Goal: Use online tool/utility: Utilize a website feature to perform a specific function

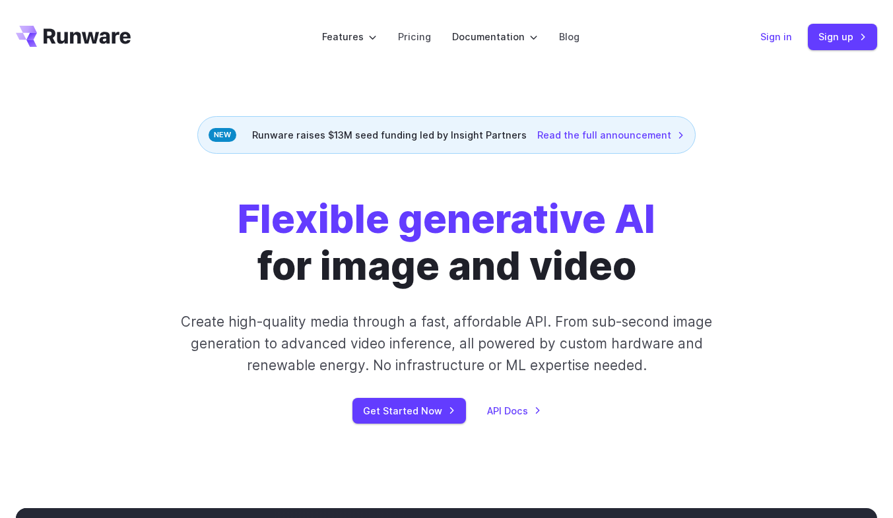
click at [764, 38] on link "Sign in" at bounding box center [776, 36] width 32 height 15
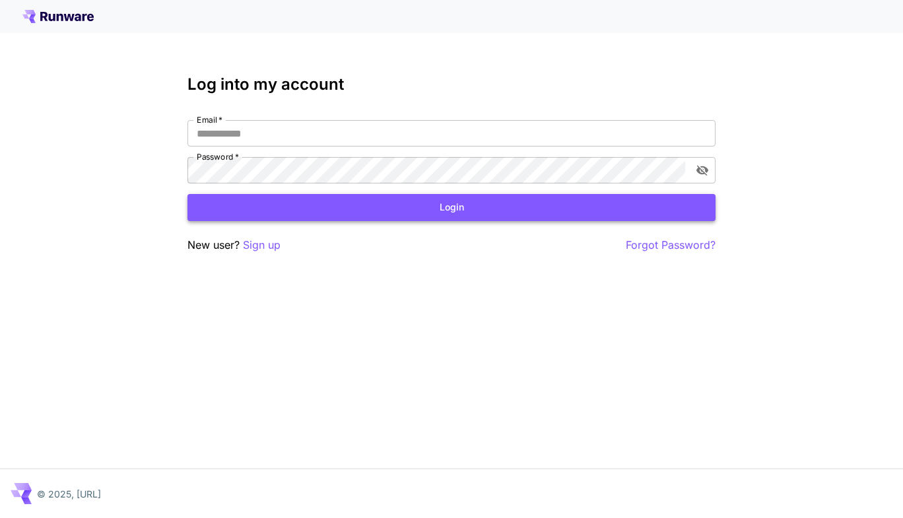
type input "**********"
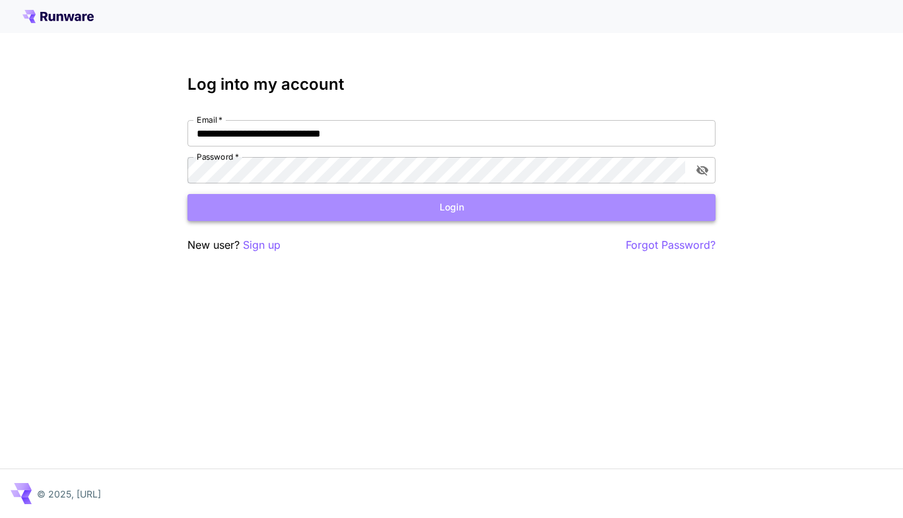
click at [327, 220] on button "Login" at bounding box center [451, 207] width 528 height 27
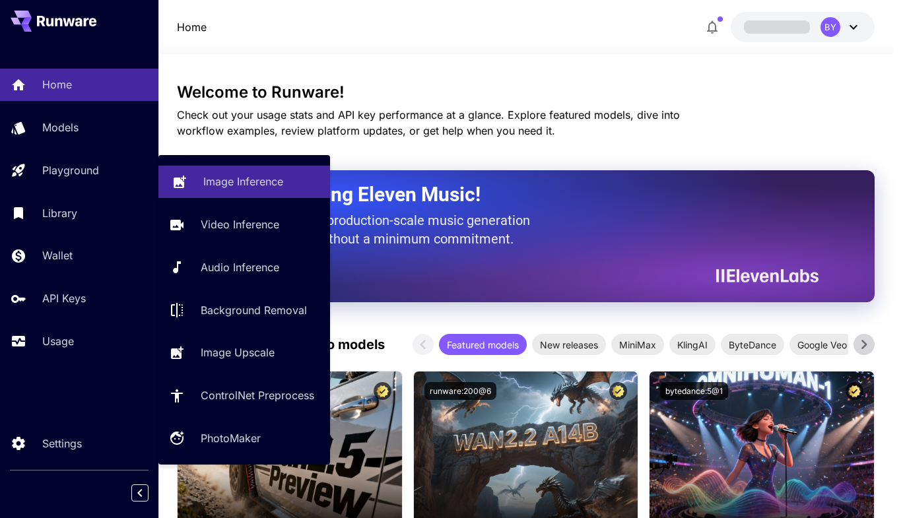
click at [233, 188] on p "Image Inference" at bounding box center [243, 182] width 80 height 16
